Goal: Entertainment & Leisure: Consume media (video, audio)

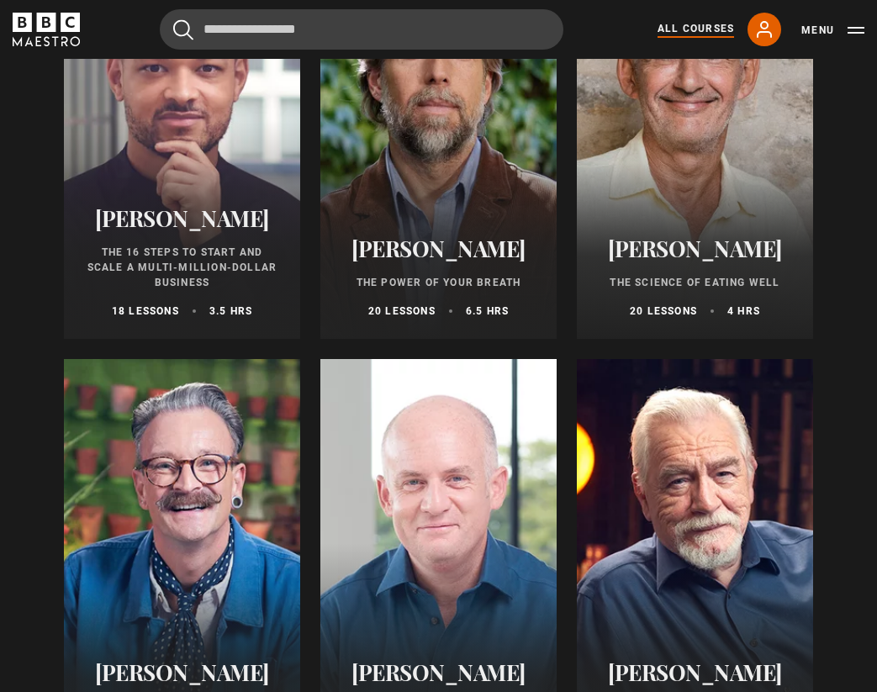
scroll to position [1333, 0]
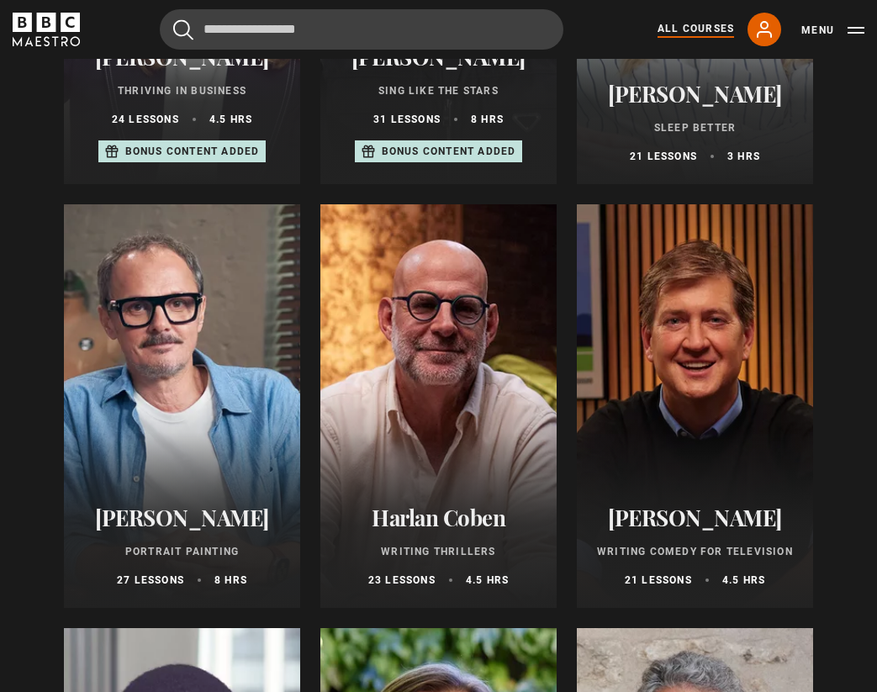
click at [651, 451] on div at bounding box center [695, 405] width 236 height 403
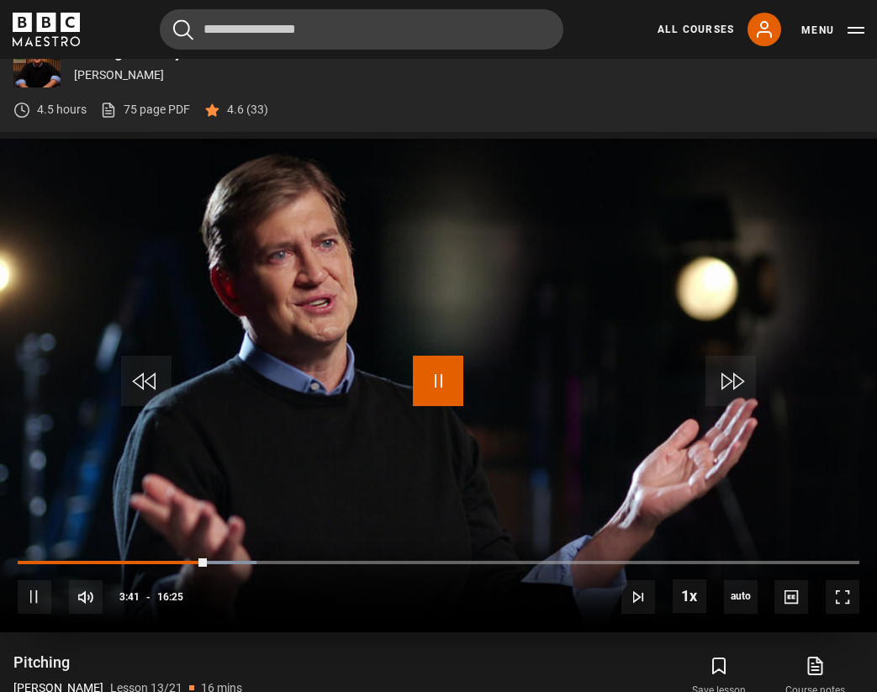
click at [445, 390] on span "Video Player" at bounding box center [438, 381] width 50 height 50
